Goal: Transaction & Acquisition: Purchase product/service

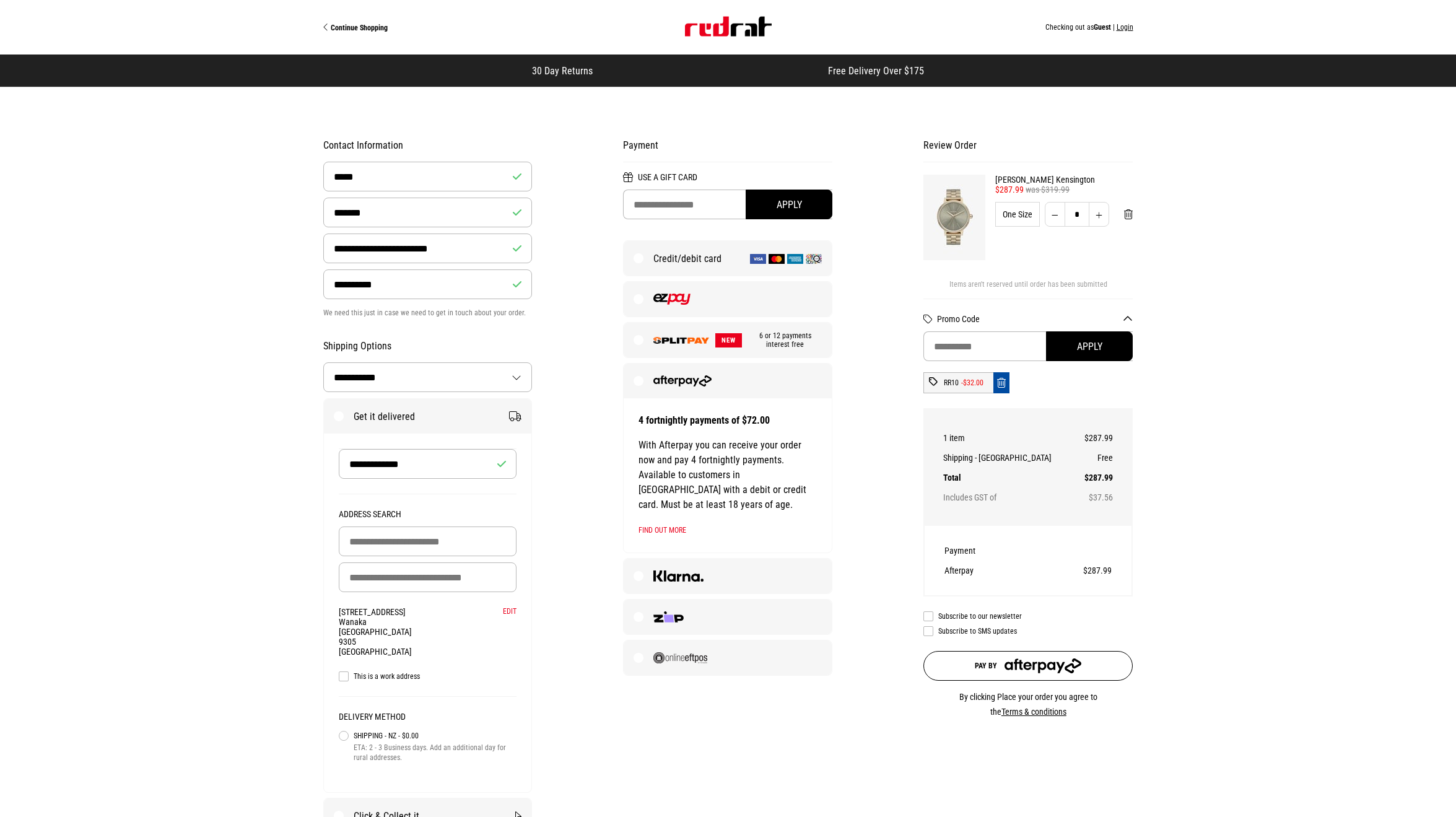
select select "**********"
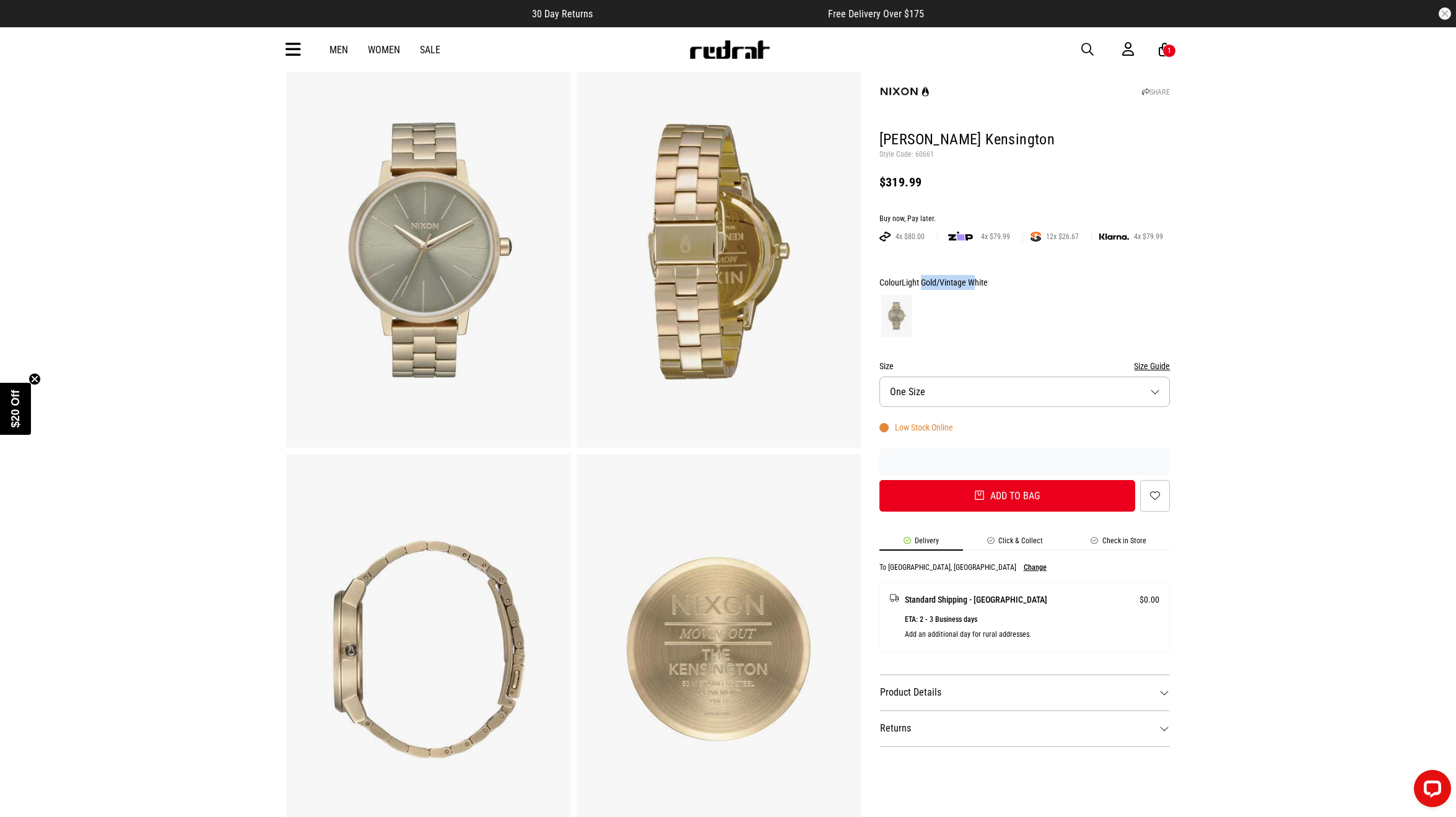
drag, startPoint x: 923, startPoint y: 280, endPoint x: 981, endPoint y: 283, distance: 58.1
click at [977, 283] on span "Light Gold/Vintage White" at bounding box center [945, 282] width 86 height 10
click at [1043, 295] on div at bounding box center [1025, 316] width 291 height 46
